Goal: Task Accomplishment & Management: Manage account settings

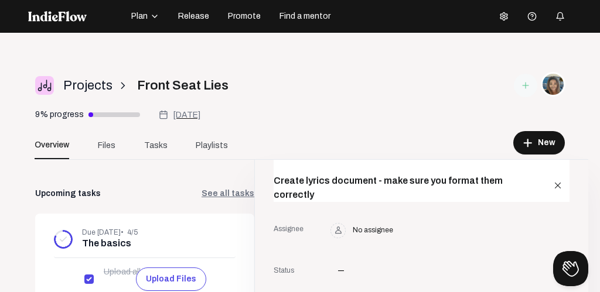
scroll to position [141, 0]
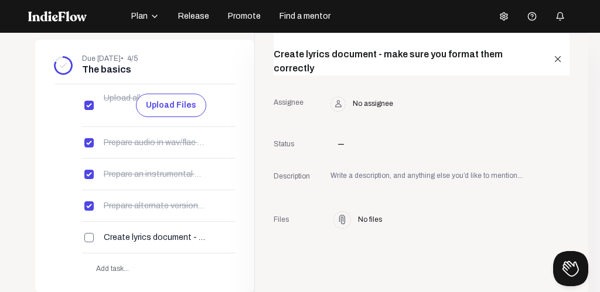
click at [155, 16] on icon "button" at bounding box center [154, 16] width 5 height 2
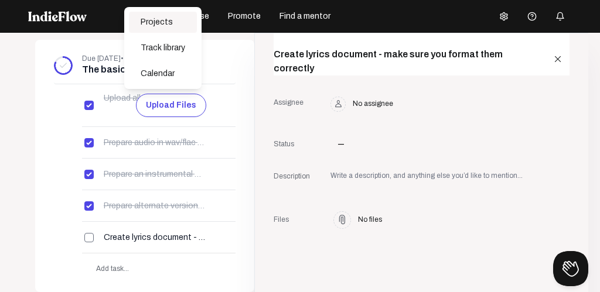
click at [149, 22] on div "Projects" at bounding box center [163, 22] width 68 height 21
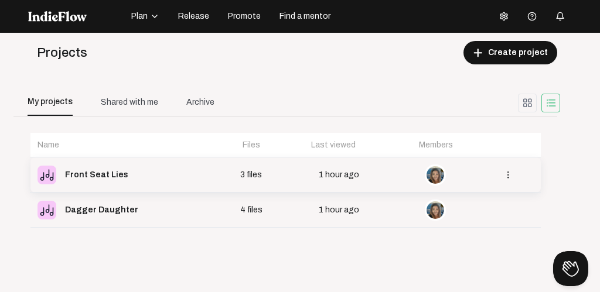
click at [93, 176] on div "Front Seat Lies" at bounding box center [96, 175] width 63 height 16
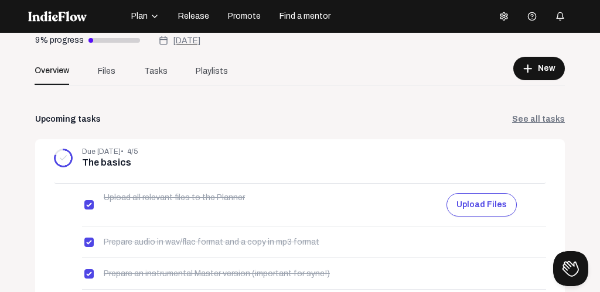
scroll to position [42, 0]
click at [543, 119] on link "See all tasks" at bounding box center [538, 119] width 53 height 12
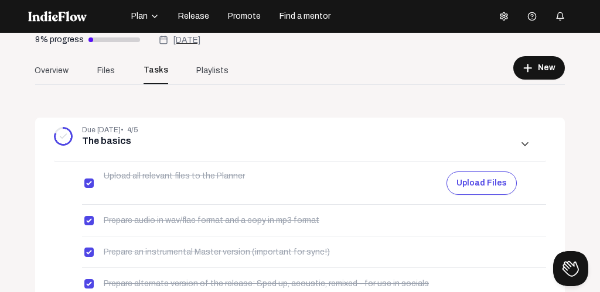
scroll to position [388, 0]
